Goal: Task Accomplishment & Management: Complete application form

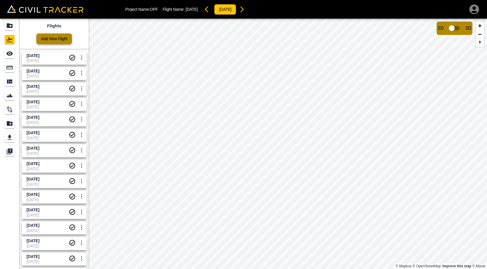
click at [45, 38] on link "Add New Flight" at bounding box center [53, 38] width 35 height 11
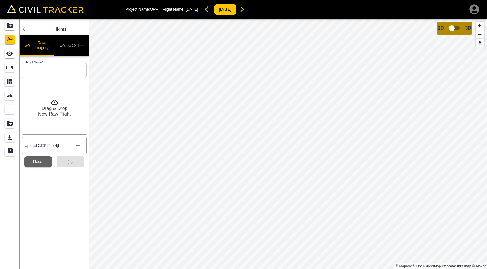
click at [42, 71] on input "text" at bounding box center [54, 70] width 65 height 15
type input "[DATE]"
click at [63, 164] on button "Submit" at bounding box center [69, 161] width 27 height 11
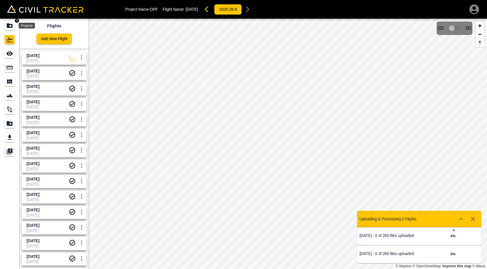
click at [10, 26] on icon "Projects" at bounding box center [9, 25] width 7 height 7
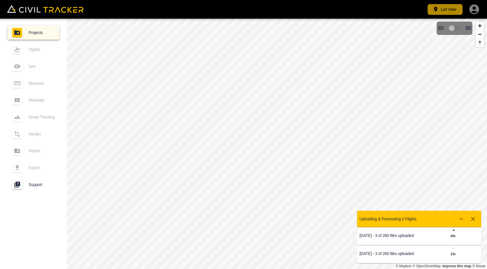
click at [457, 8] on button "List View" at bounding box center [444, 9] width 35 height 11
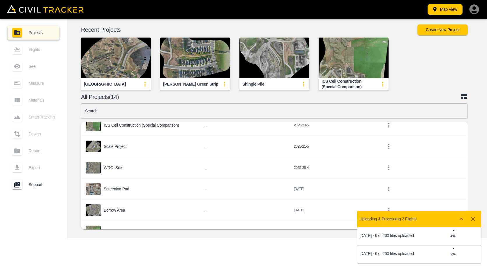
scroll to position [116, 0]
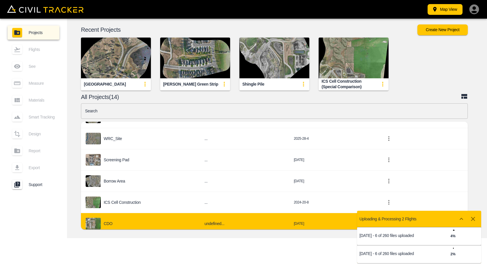
click at [116, 221] on div "CDO" at bounding box center [140, 224] width 109 height 12
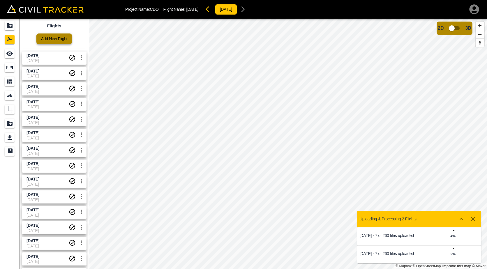
click at [54, 39] on link "Add New Flight" at bounding box center [53, 38] width 35 height 11
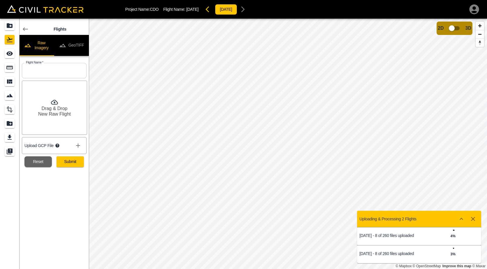
click at [47, 69] on input "text" at bounding box center [54, 70] width 65 height 15
type input "[DATE]"
click at [74, 163] on button "Submit" at bounding box center [69, 161] width 27 height 11
